Goal: Navigation & Orientation: Find specific page/section

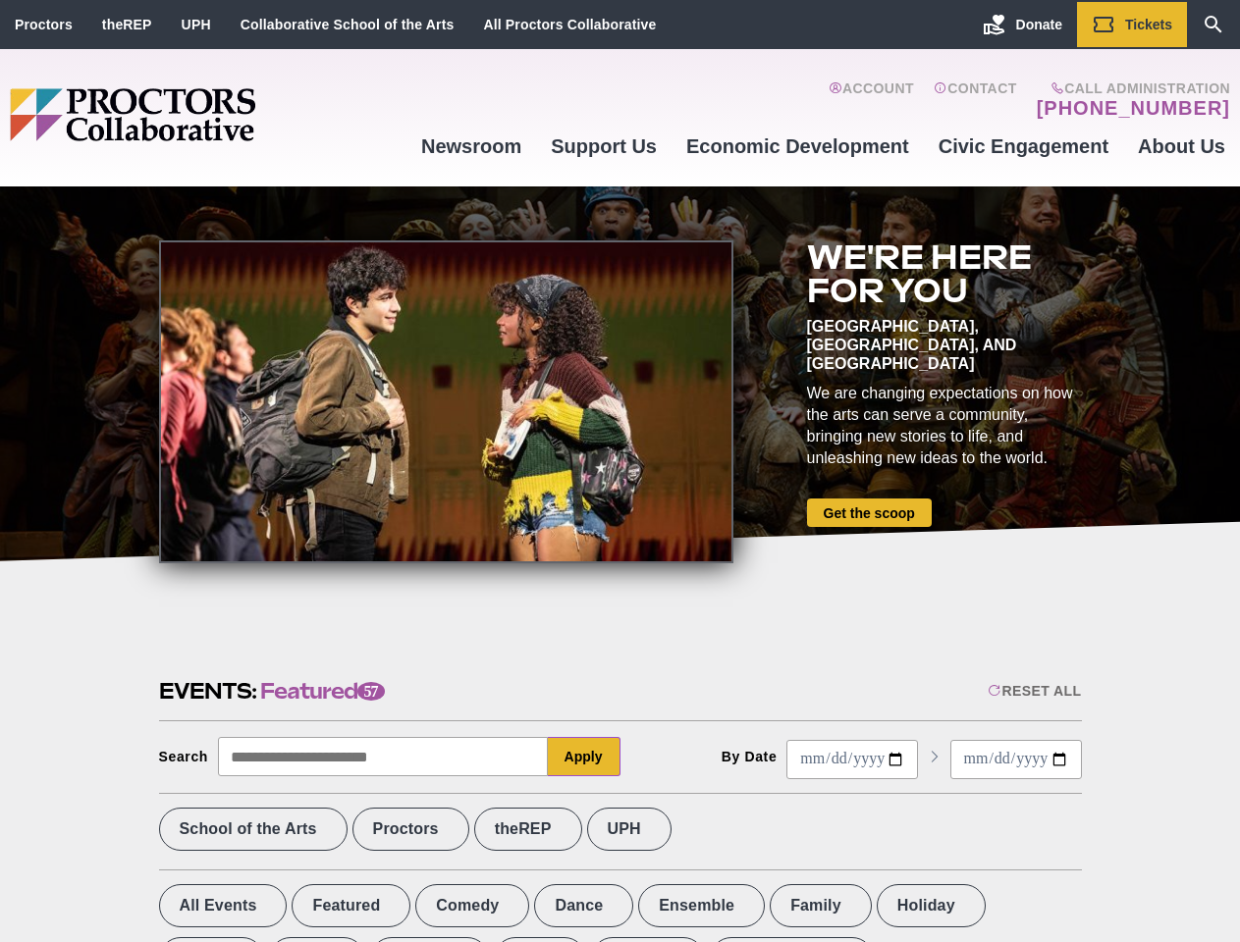
click at [619, 471] on div at bounding box center [446, 401] width 574 height 323
click at [1033, 691] on div "Reset All" at bounding box center [1033, 691] width 93 height 16
click at [584, 757] on button "Apply" at bounding box center [584, 756] width 73 height 39
